Goal: Task Accomplishment & Management: Complete application form

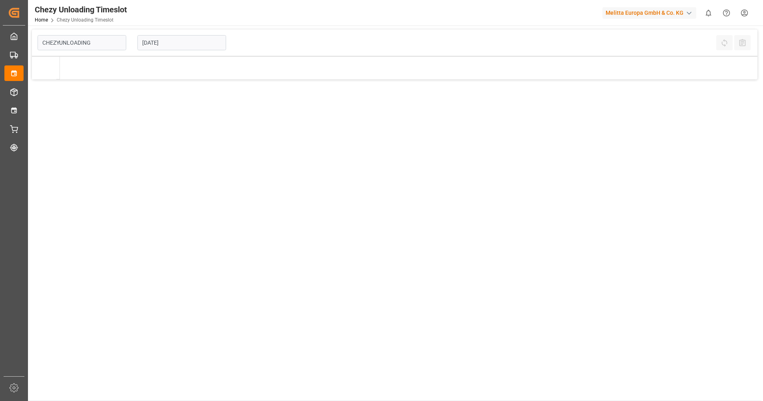
type input "Chezy Unloading"
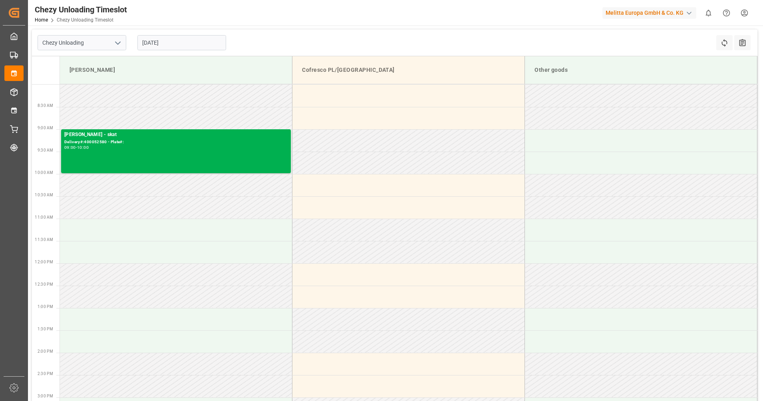
click at [181, 46] on input "[DATE]" at bounding box center [181, 42] width 89 height 15
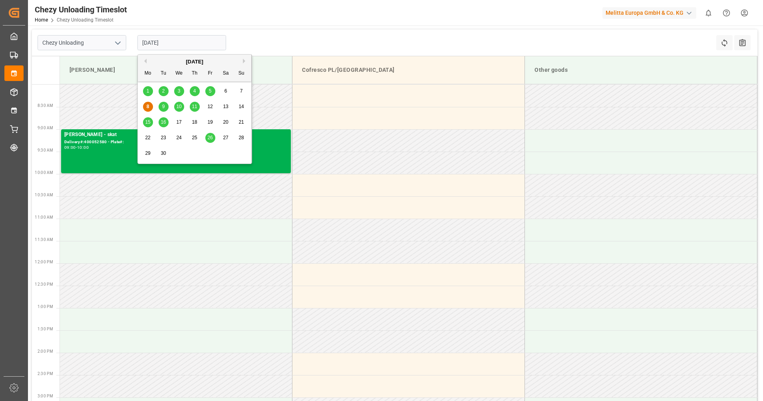
click at [180, 106] on span "10" at bounding box center [178, 107] width 5 height 6
type input "[DATE]"
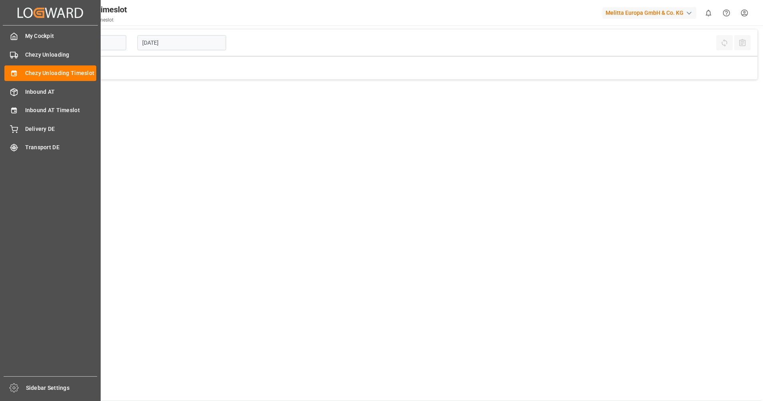
type input "Chezy Unloading"
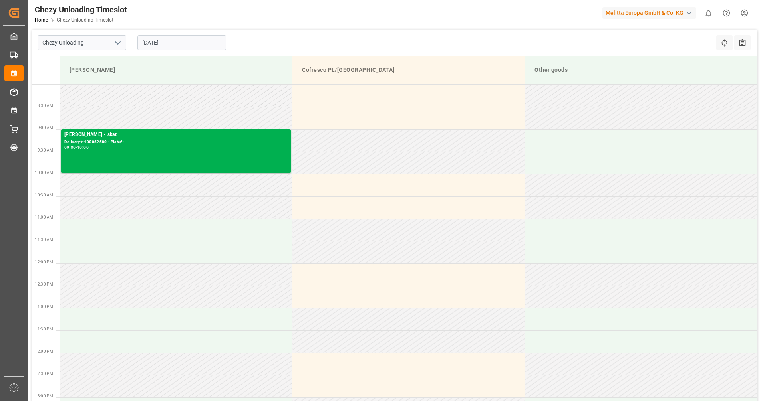
click at [161, 37] on input "[DATE]" at bounding box center [181, 42] width 89 height 15
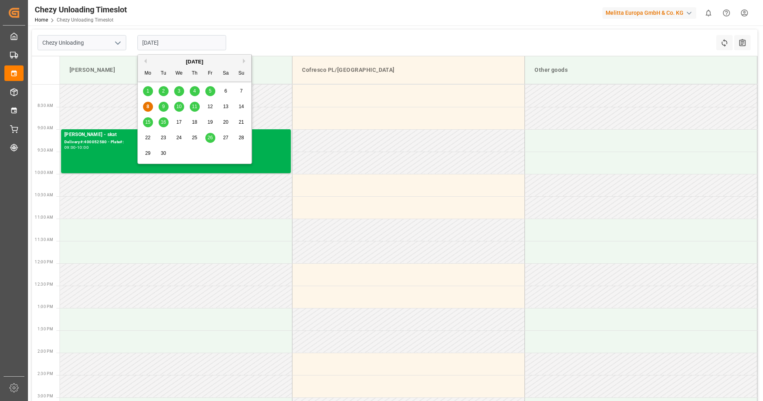
click at [179, 106] on span "10" at bounding box center [178, 107] width 5 height 6
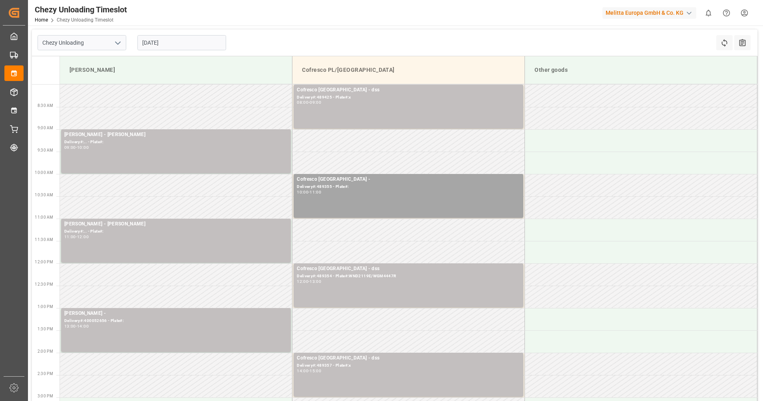
click at [180, 42] on input "[DATE]" at bounding box center [181, 42] width 89 height 15
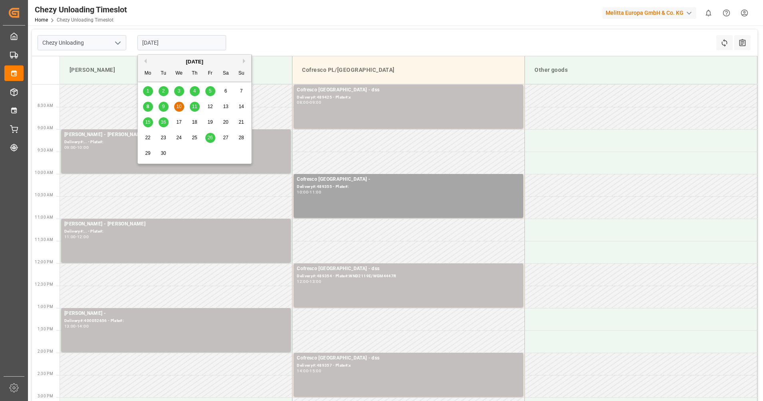
click at [163, 103] on div "9" at bounding box center [163, 107] width 10 height 10
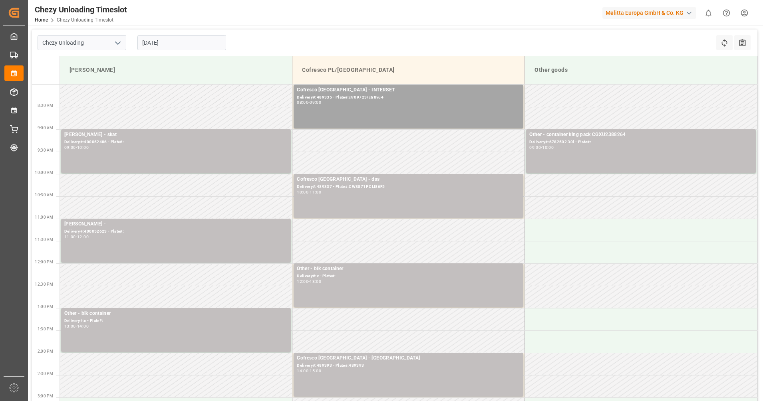
click at [157, 44] on input "[DATE]" at bounding box center [181, 42] width 89 height 15
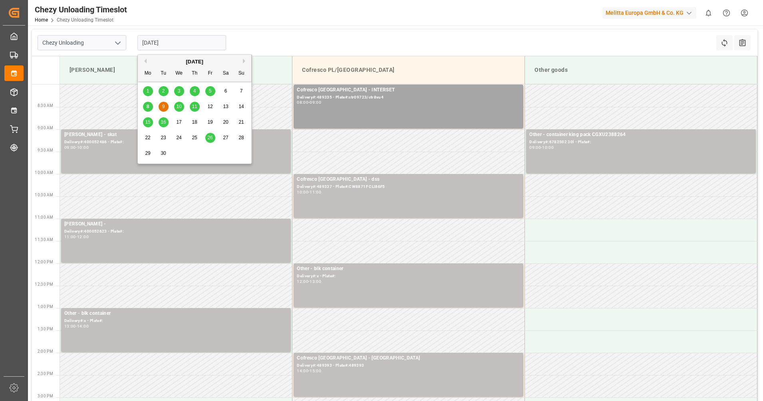
click at [147, 106] on span "8" at bounding box center [148, 107] width 3 height 6
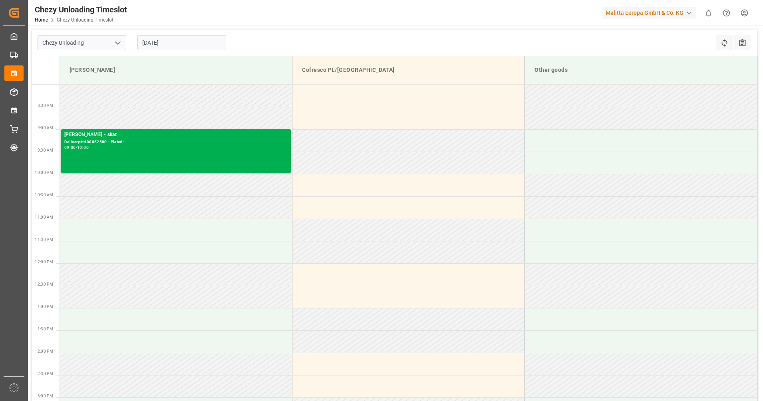
click at [182, 43] on input "[DATE]" at bounding box center [181, 42] width 89 height 15
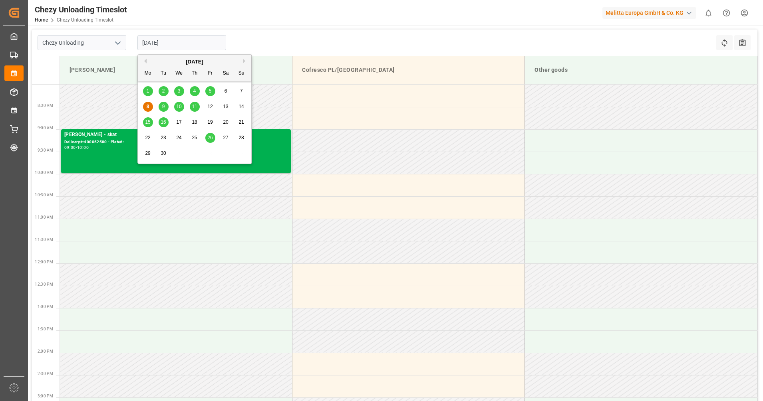
click at [164, 104] on span "9" at bounding box center [163, 107] width 3 height 6
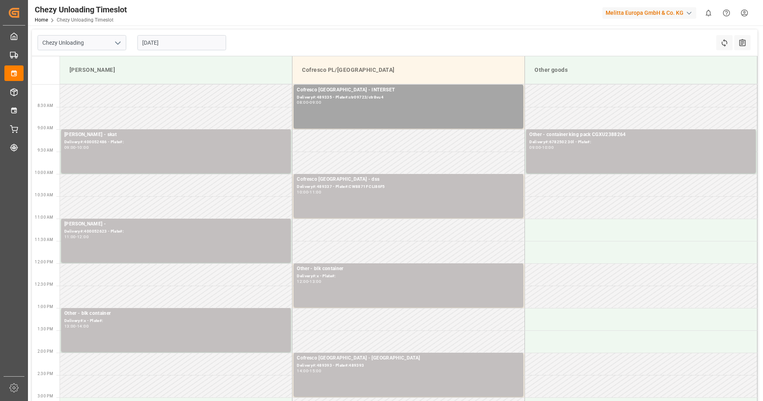
click at [186, 40] on input "[DATE]" at bounding box center [181, 42] width 89 height 15
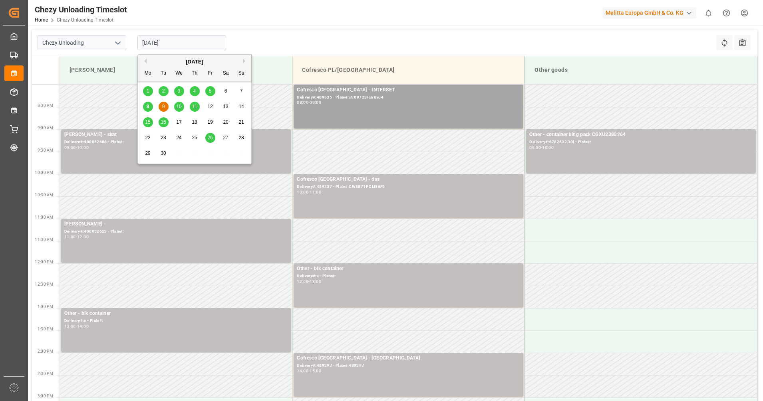
click at [153, 107] on div "8 9 10 11 12 13 14" at bounding box center [194, 107] width 109 height 16
click at [147, 107] on span "8" at bounding box center [148, 107] width 3 height 6
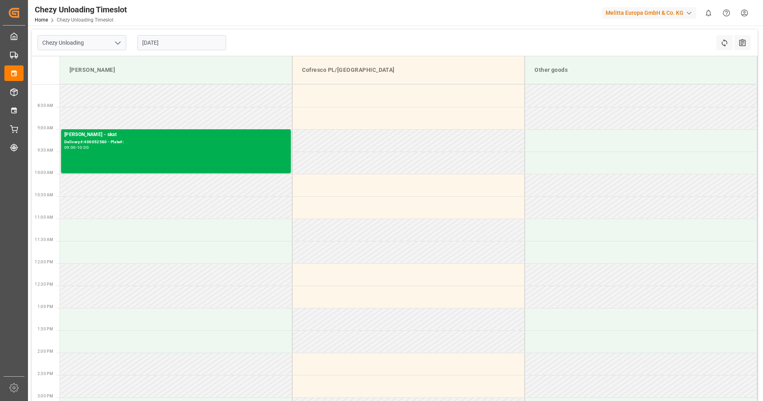
click at [196, 41] on input "[DATE]" at bounding box center [181, 42] width 89 height 15
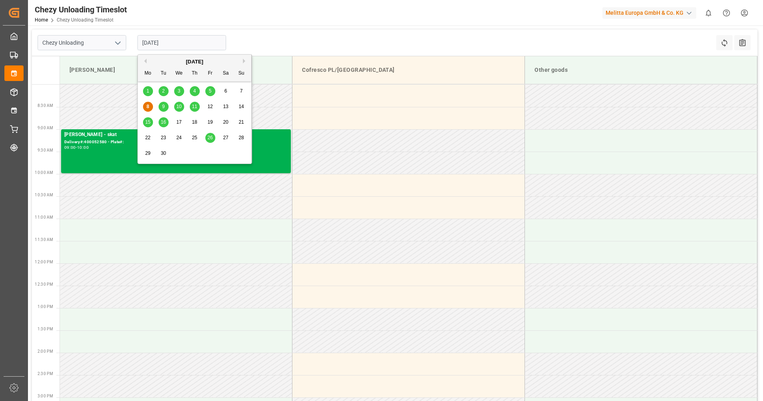
click at [182, 105] on div "10" at bounding box center [179, 107] width 10 height 10
type input "[DATE]"
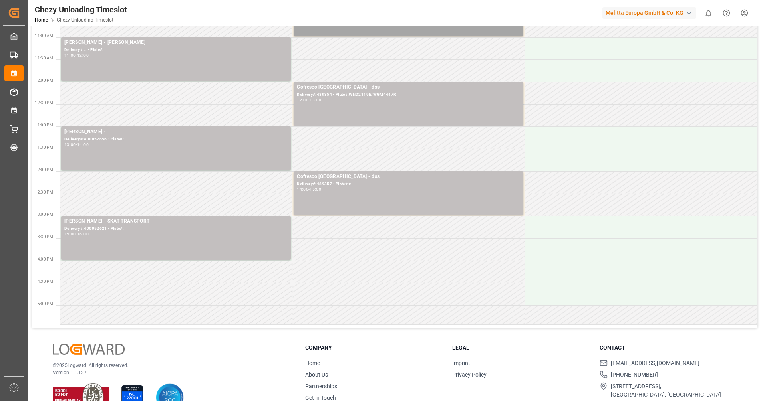
scroll to position [200, 0]
